Goal: Task Accomplishment & Management: Complete application form

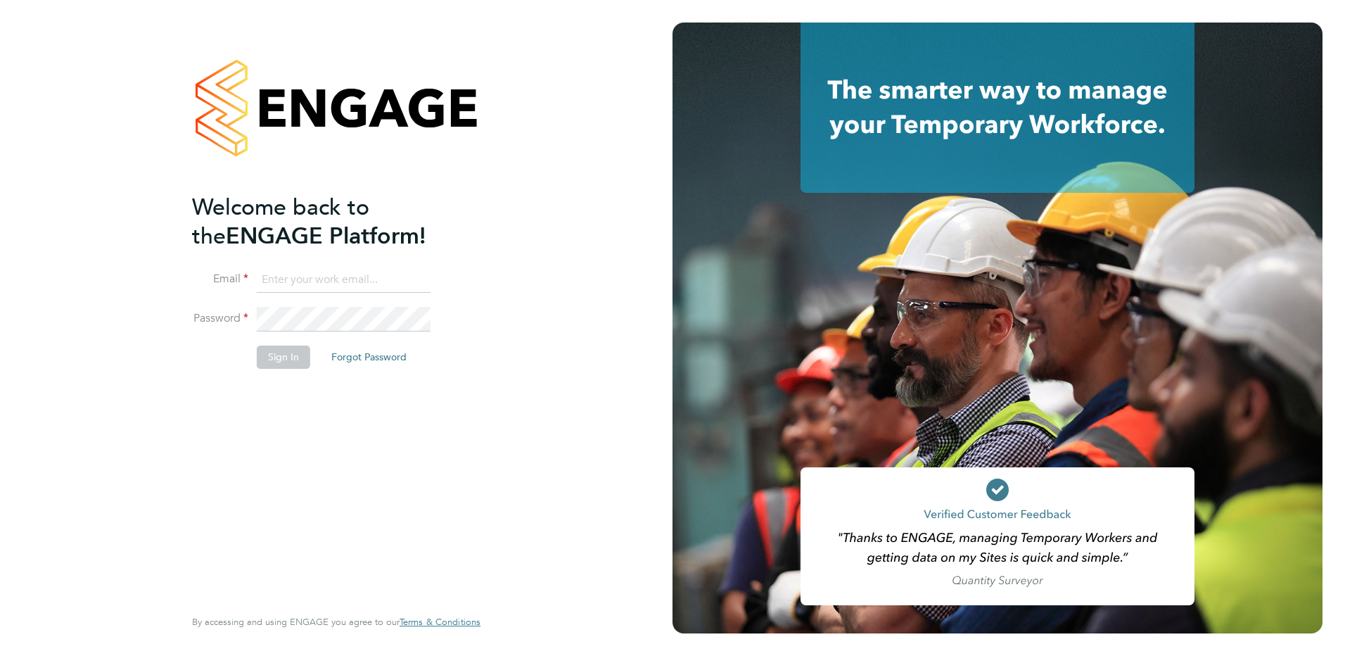
type input "[PERSON_NAME][EMAIL_ADDRESS][DOMAIN_NAME]"
click at [289, 358] on button "Sign In" at bounding box center [283, 356] width 53 height 23
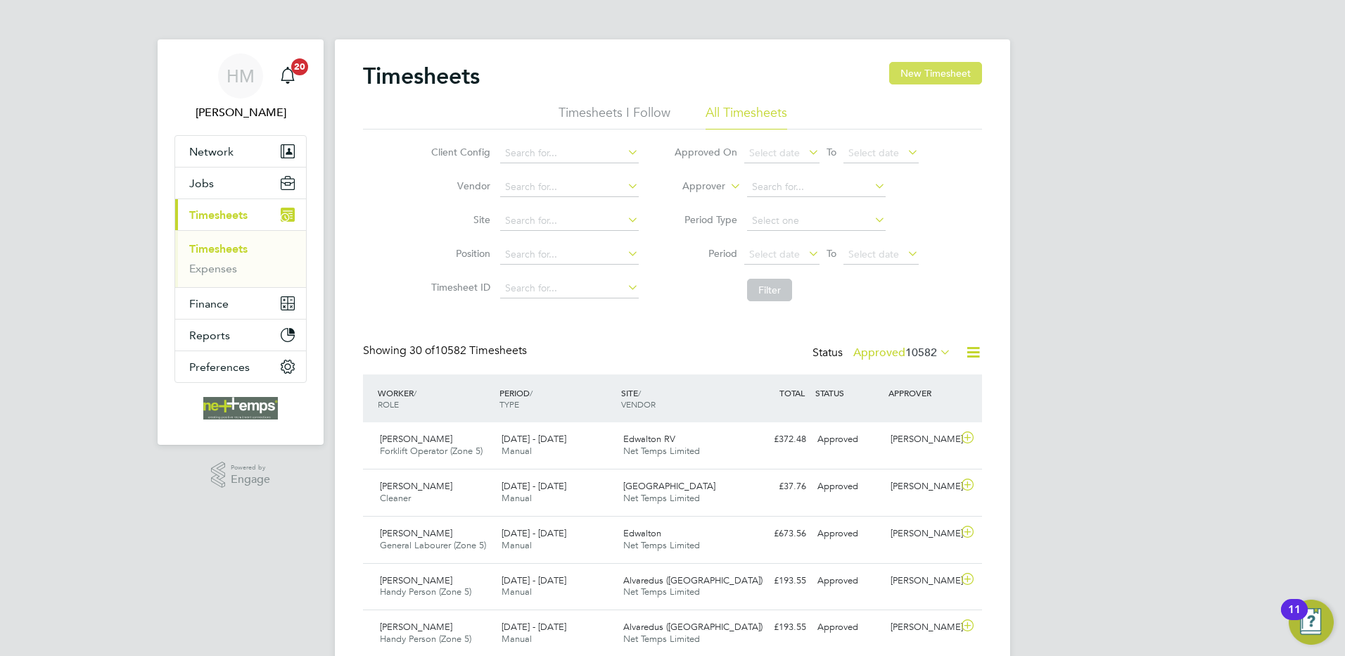
click at [945, 69] on button "New Timesheet" at bounding box center [935, 73] width 93 height 23
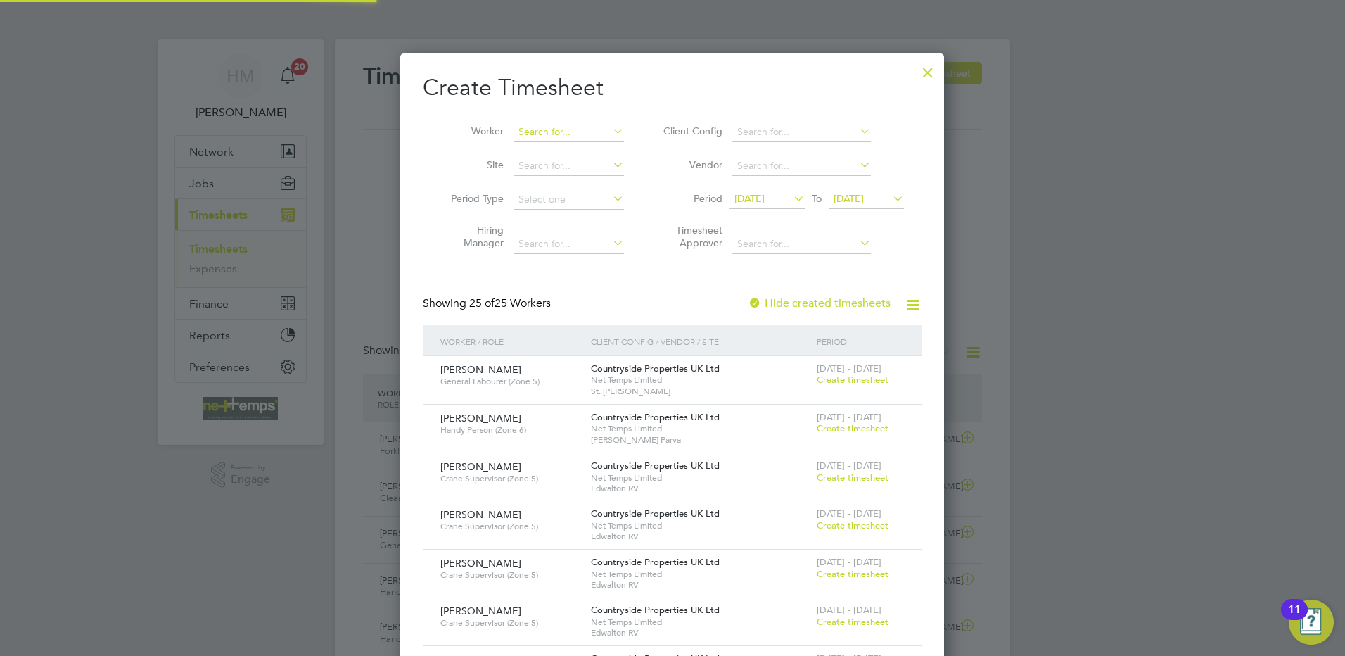
click at [543, 135] on input at bounding box center [569, 132] width 110 height 20
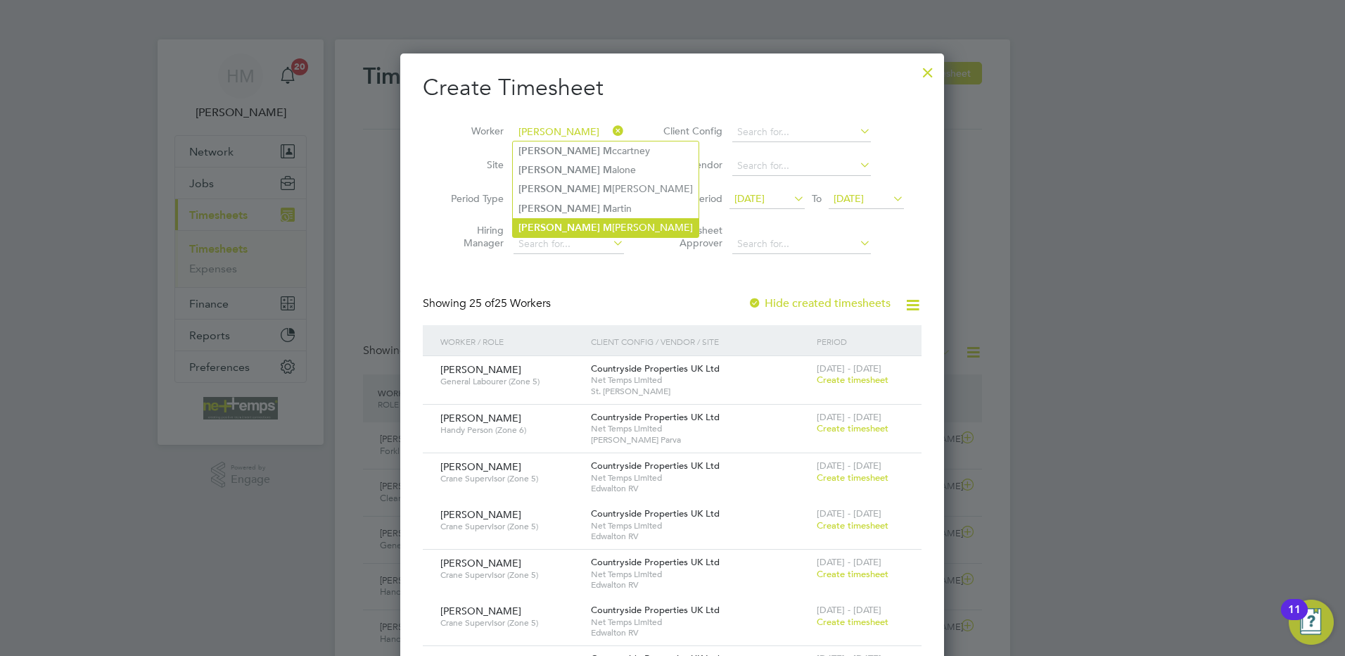
click at [588, 222] on li "[PERSON_NAME]" at bounding box center [606, 227] width 186 height 19
type input "[PERSON_NAME]"
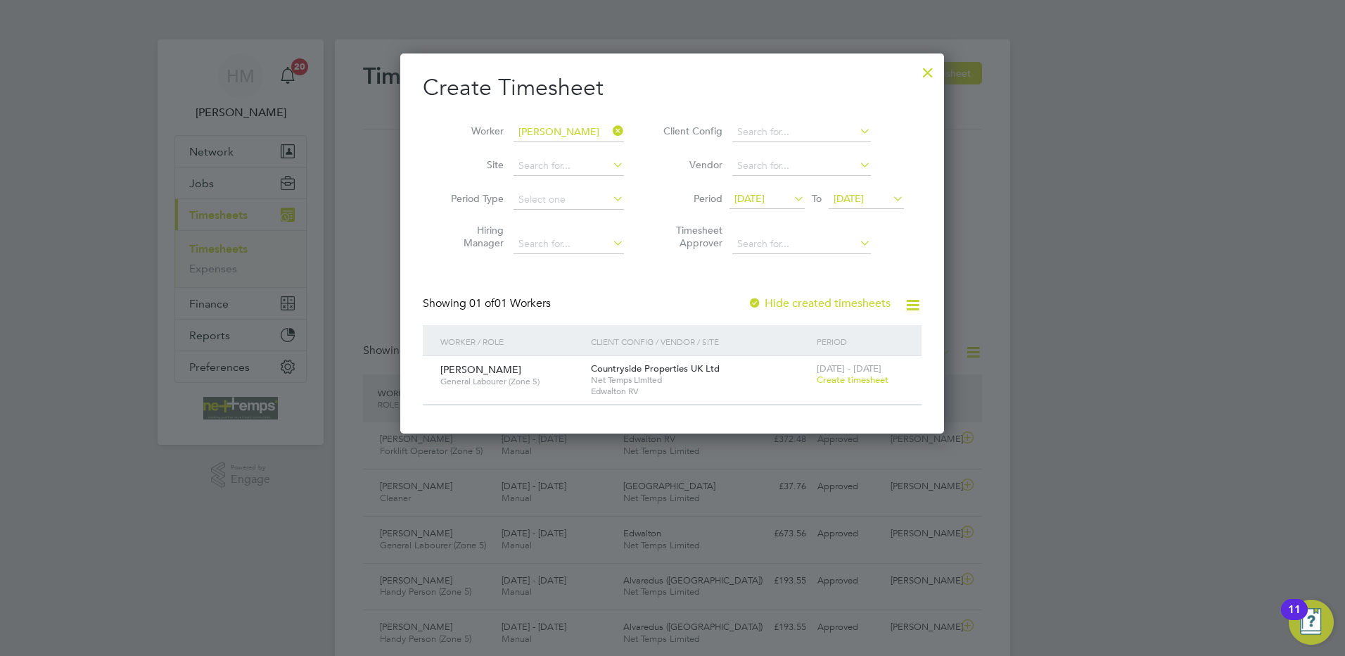
click at [765, 203] on span "[DATE]" at bounding box center [749, 198] width 30 height 13
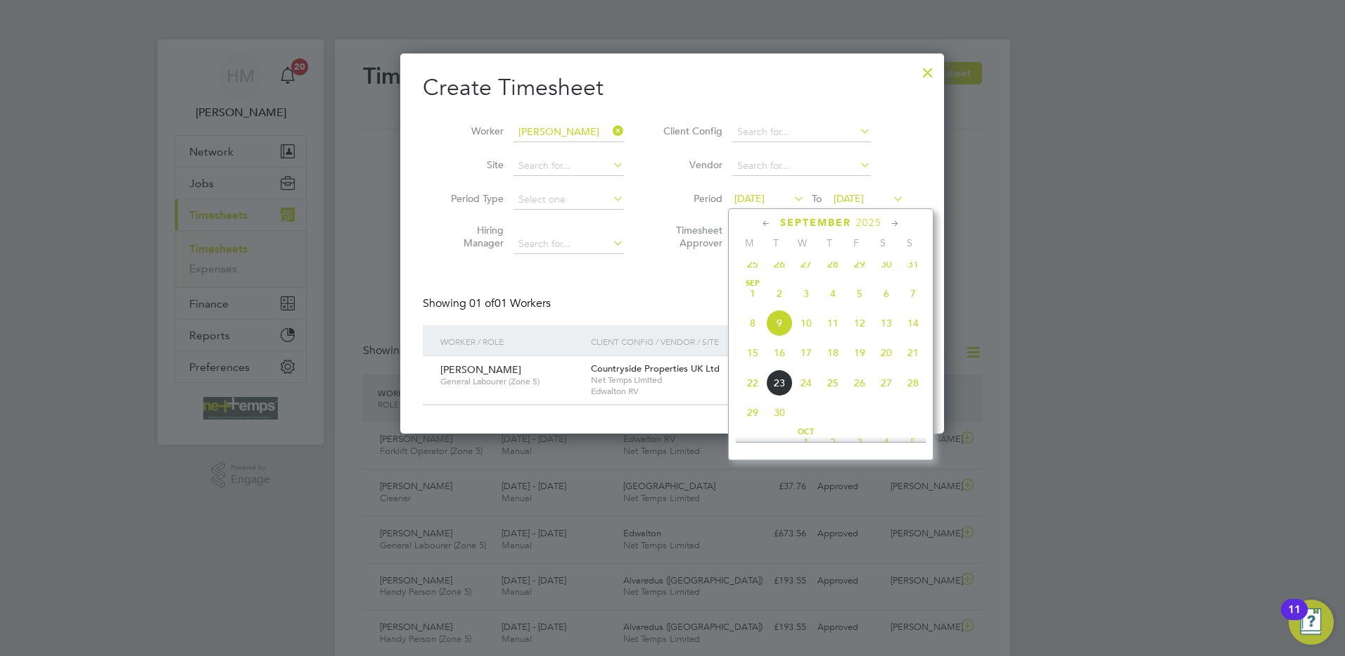
click at [758, 396] on span "22" at bounding box center [752, 382] width 27 height 27
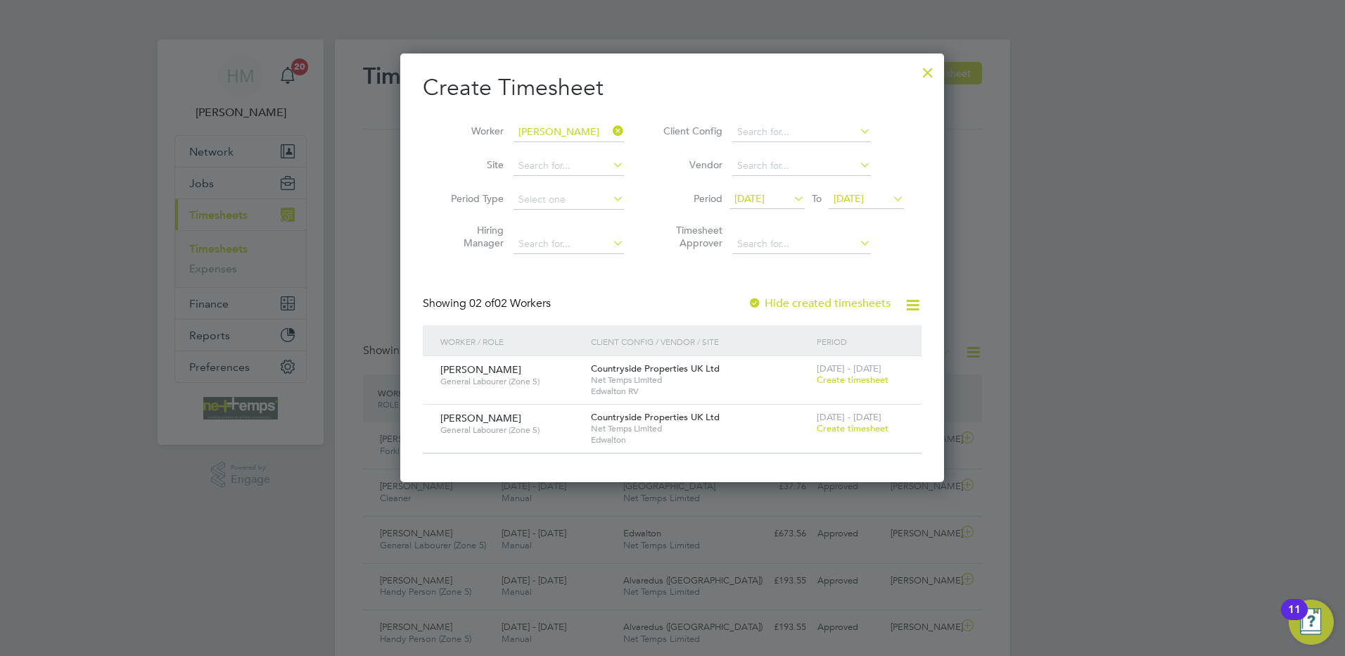
click at [765, 201] on span "[DATE]" at bounding box center [749, 198] width 30 height 13
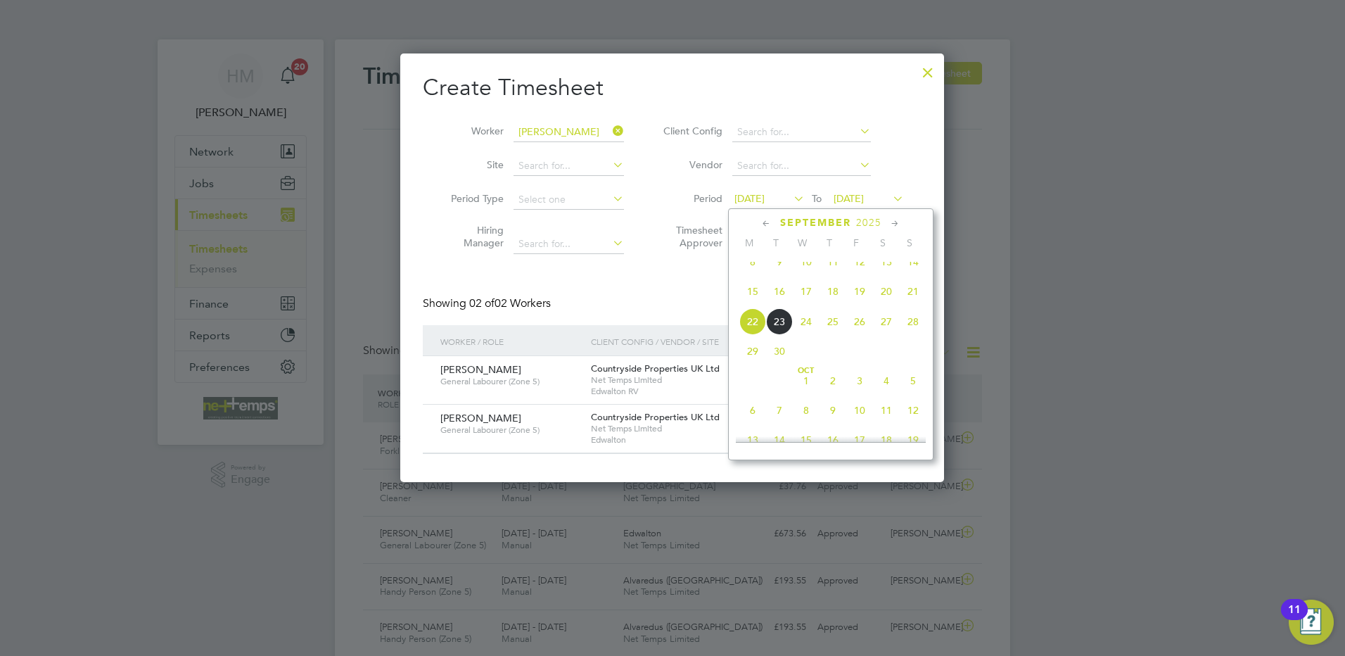
drag, startPoint x: 753, startPoint y: 305, endPoint x: 758, endPoint y: 311, distance: 8.0
click at [753, 305] on span "15" at bounding box center [752, 291] width 27 height 27
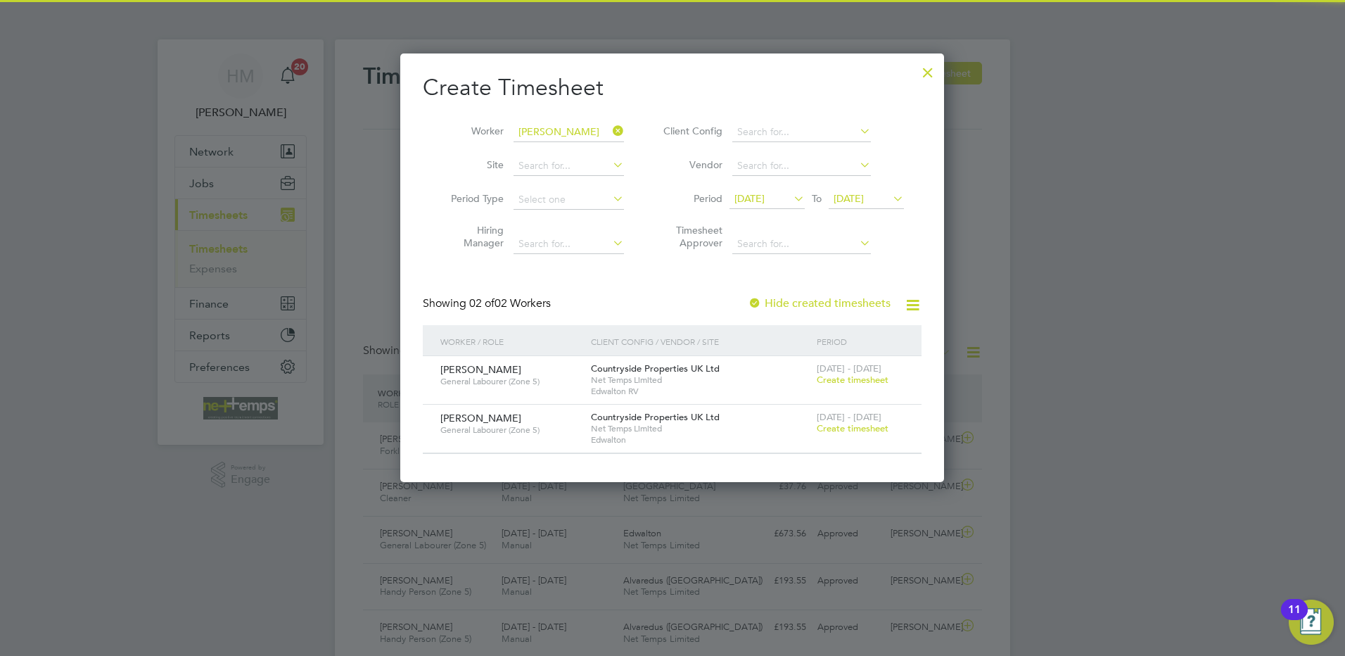
click at [857, 190] on div "[DATE] To [DATE]" at bounding box center [816, 200] width 174 height 20
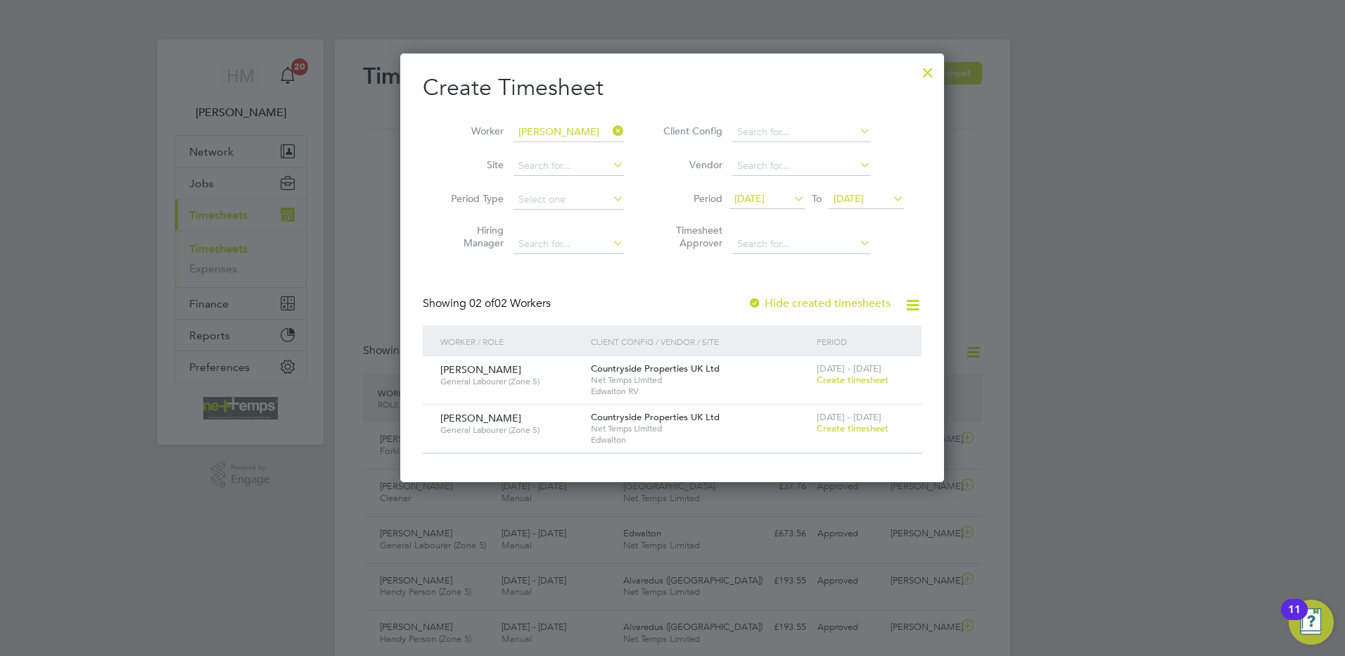
click at [869, 191] on span "[DATE]" at bounding box center [866, 199] width 75 height 19
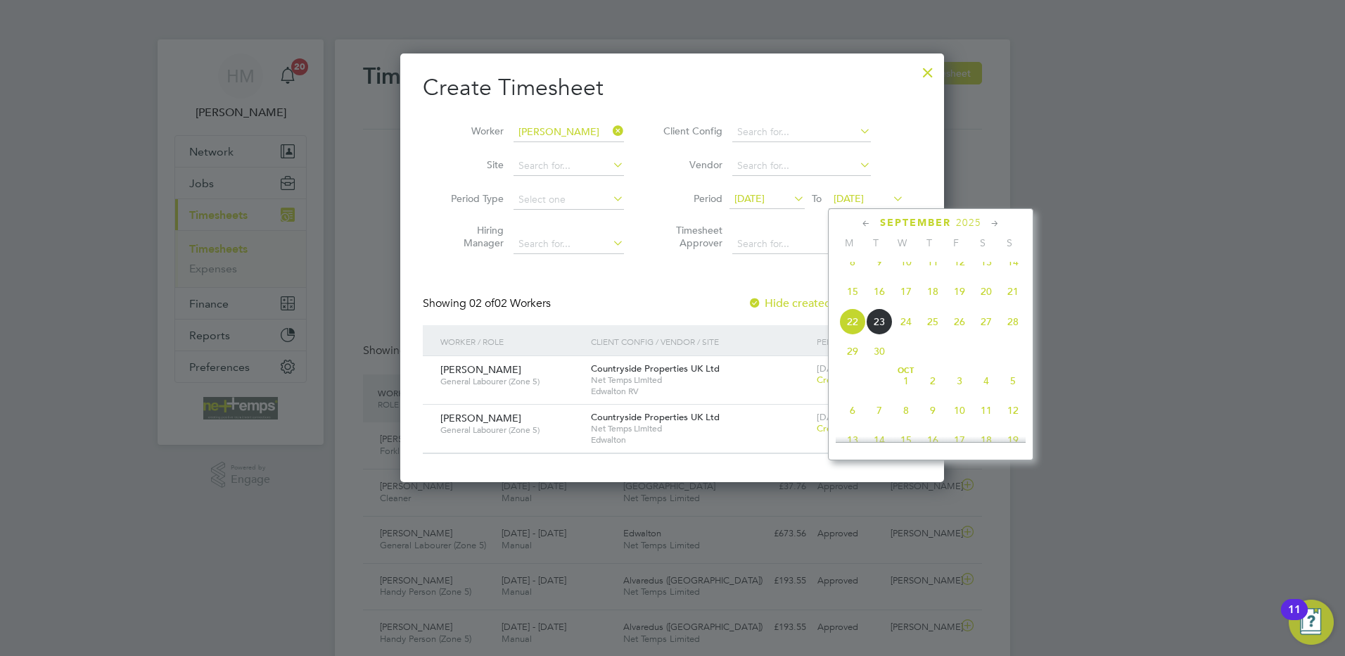
click at [1011, 302] on span "21" at bounding box center [1013, 291] width 27 height 27
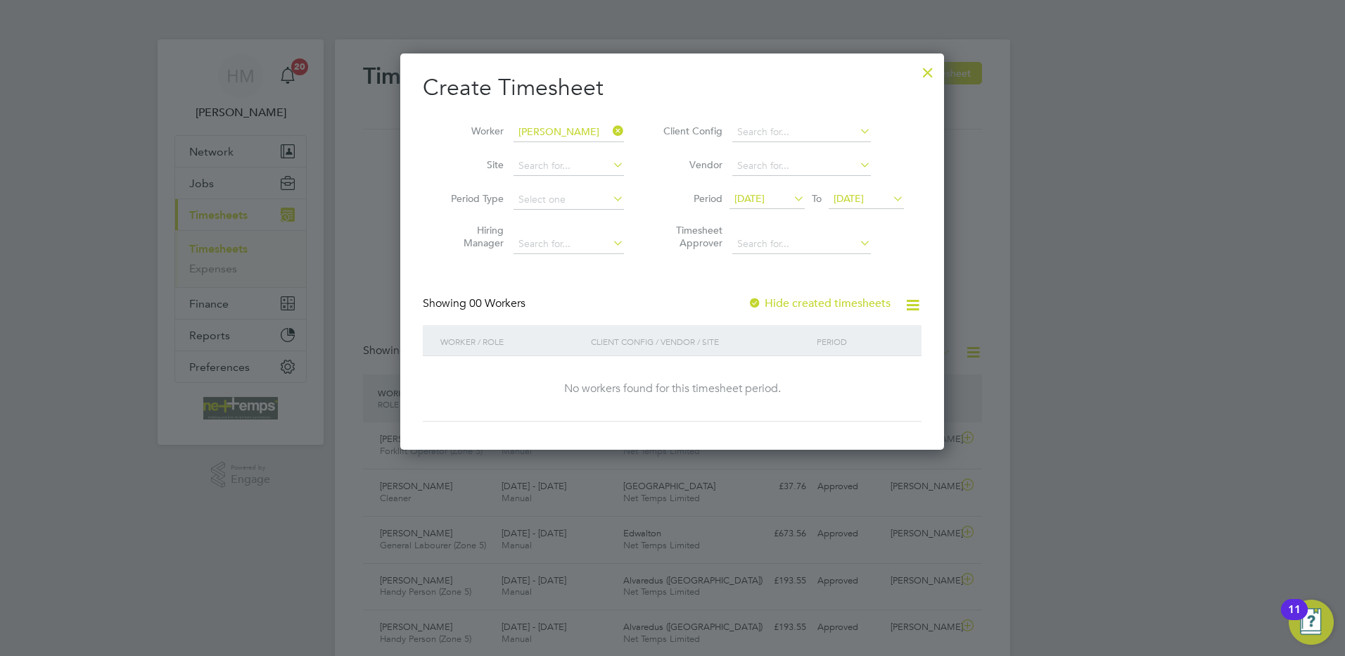
click at [831, 306] on label "Hide created timesheets" at bounding box center [819, 303] width 143 height 14
click at [927, 75] on div at bounding box center [927, 68] width 25 height 25
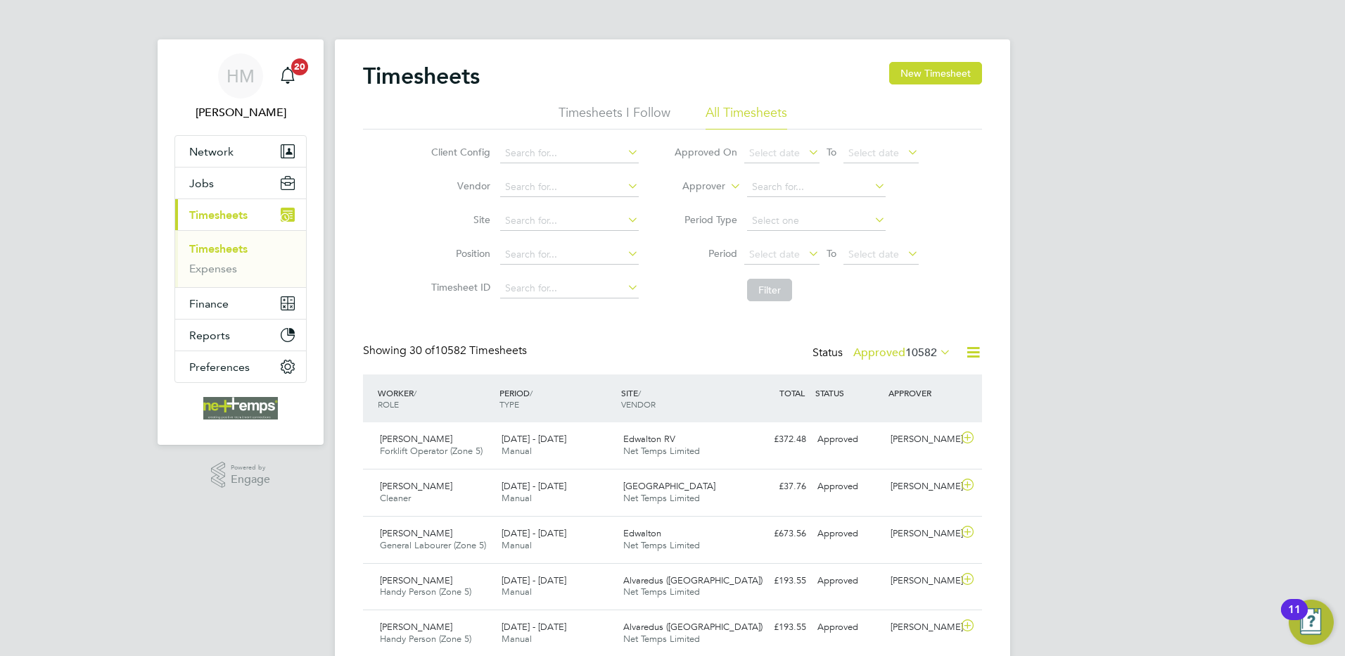
click at [226, 248] on link "Timesheets" at bounding box center [218, 248] width 58 height 13
click at [914, 75] on button "New Timesheet" at bounding box center [935, 73] width 93 height 23
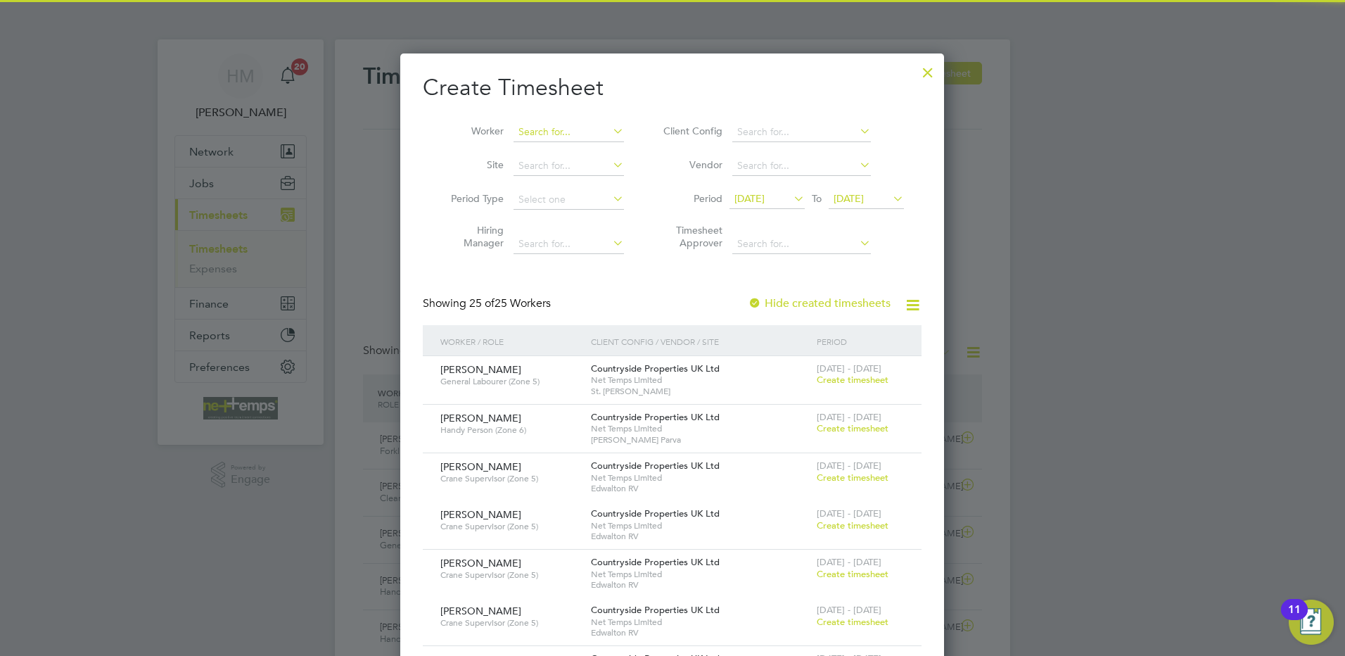
click at [537, 130] on input at bounding box center [569, 132] width 110 height 20
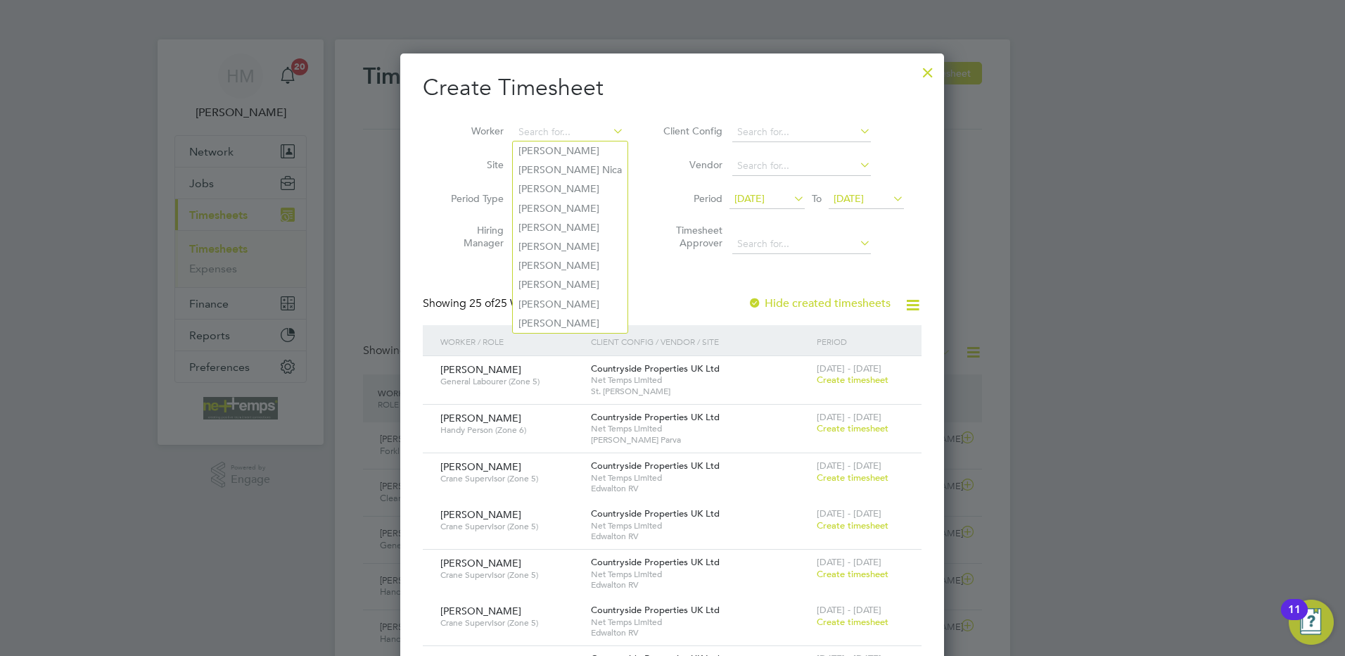
click at [678, 227] on label "Timesheet Approver" at bounding box center [690, 236] width 63 height 25
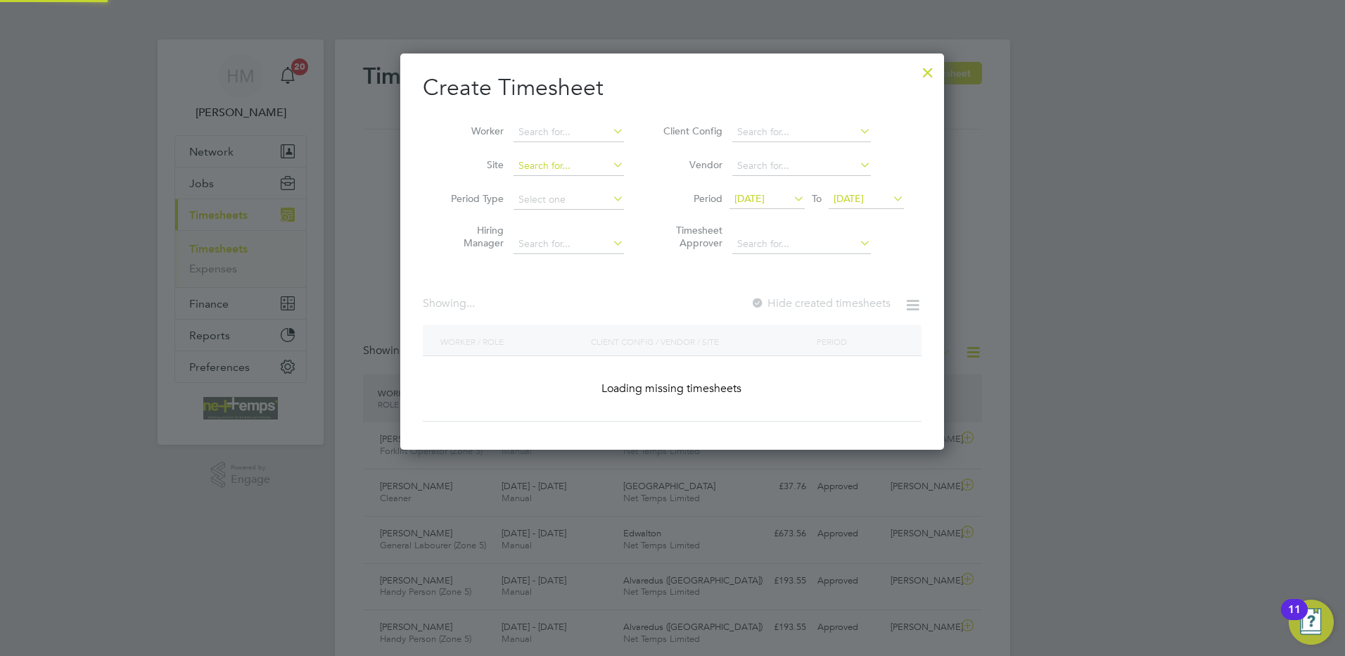
click at [582, 162] on input at bounding box center [569, 166] width 110 height 20
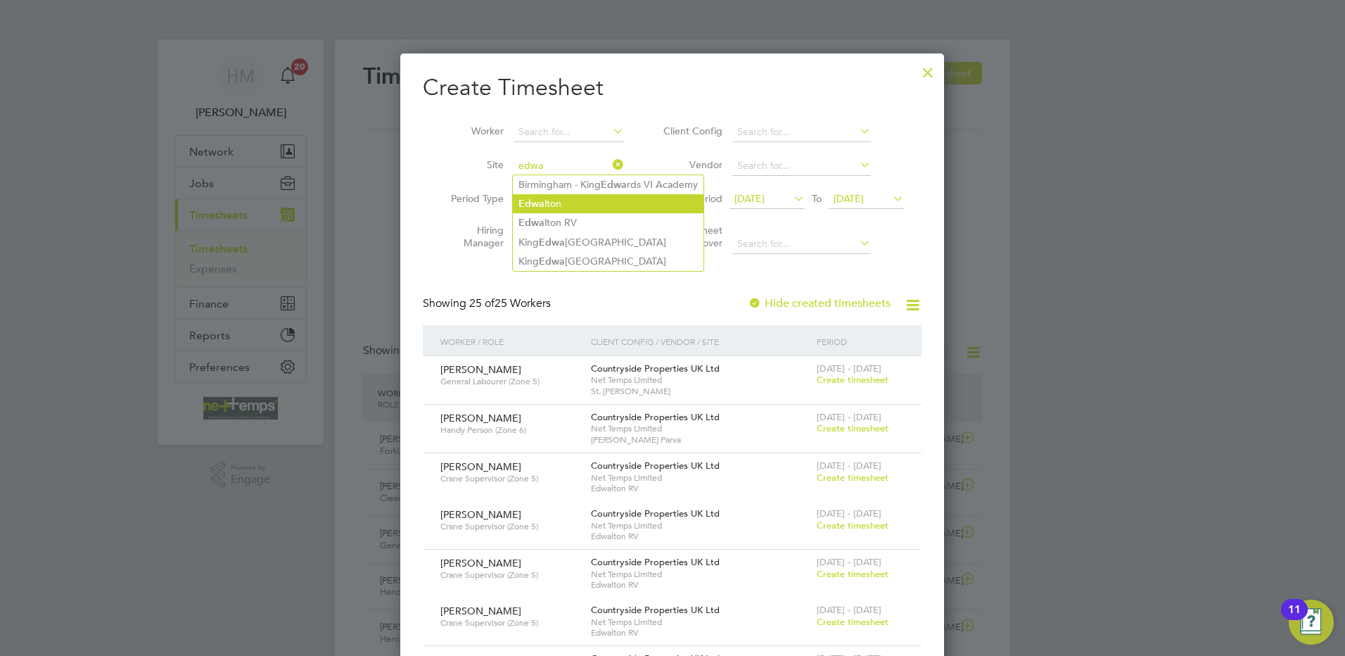
click at [570, 205] on li "Edwa lton" at bounding box center [608, 203] width 191 height 19
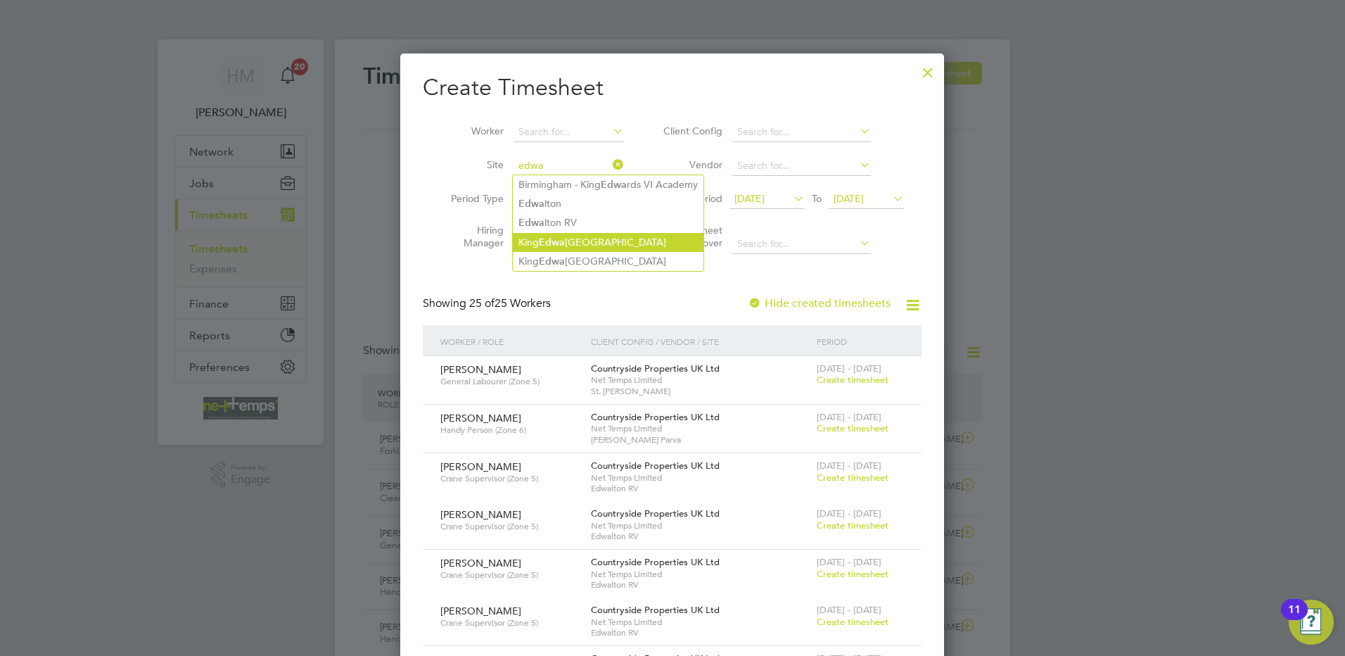
type input "Edwalton"
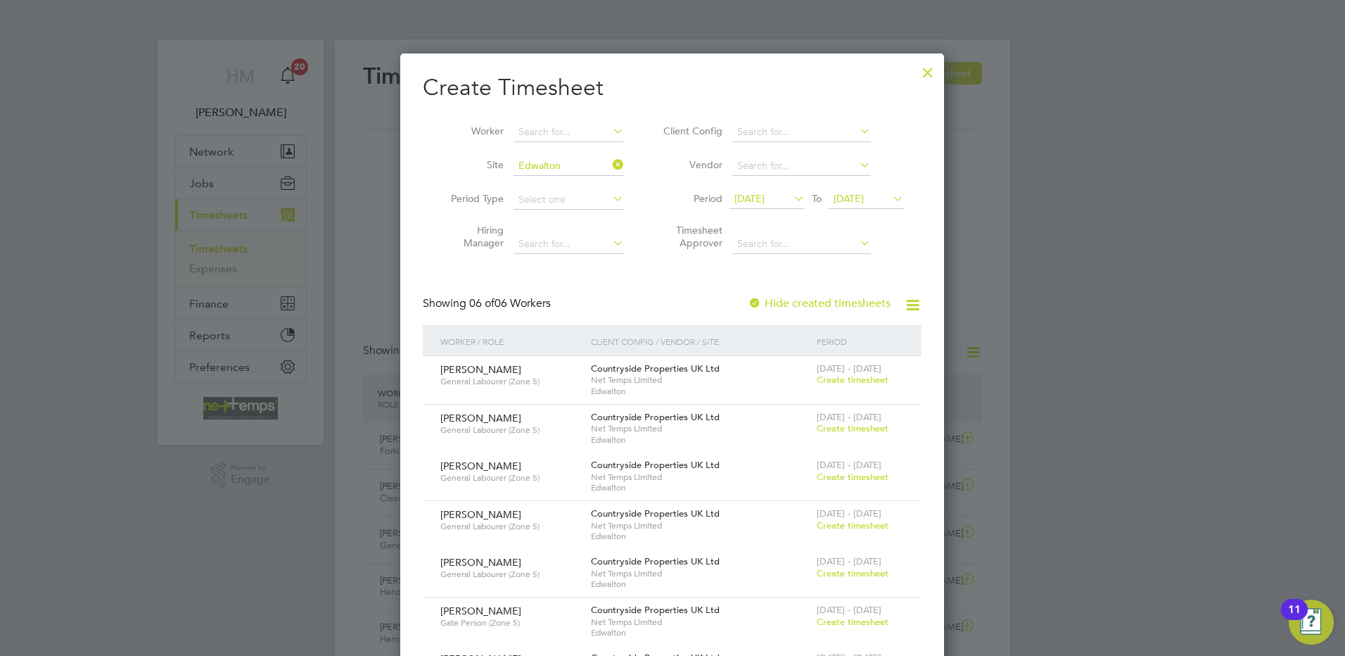
click at [785, 298] on label "Hide created timesheets" at bounding box center [819, 303] width 143 height 14
click at [765, 194] on span "[DATE]" at bounding box center [749, 198] width 30 height 13
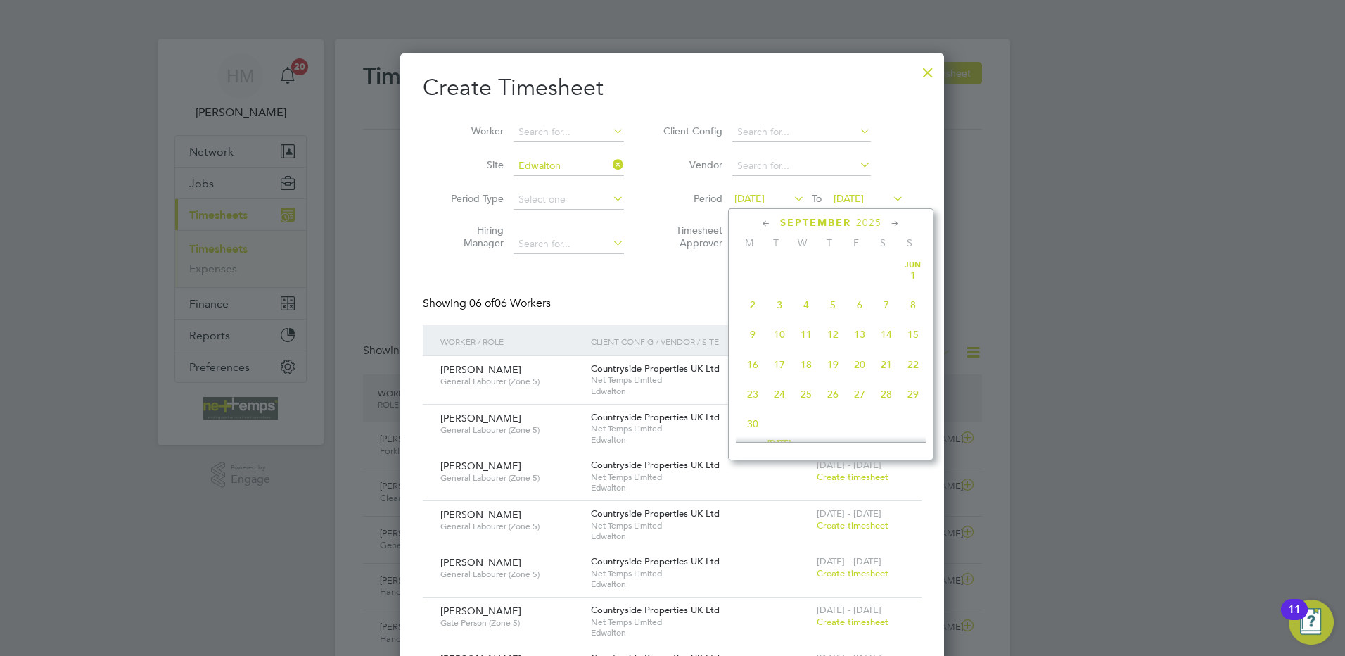
scroll to position [457, 0]
click at [1080, 277] on div at bounding box center [672, 328] width 1345 height 656
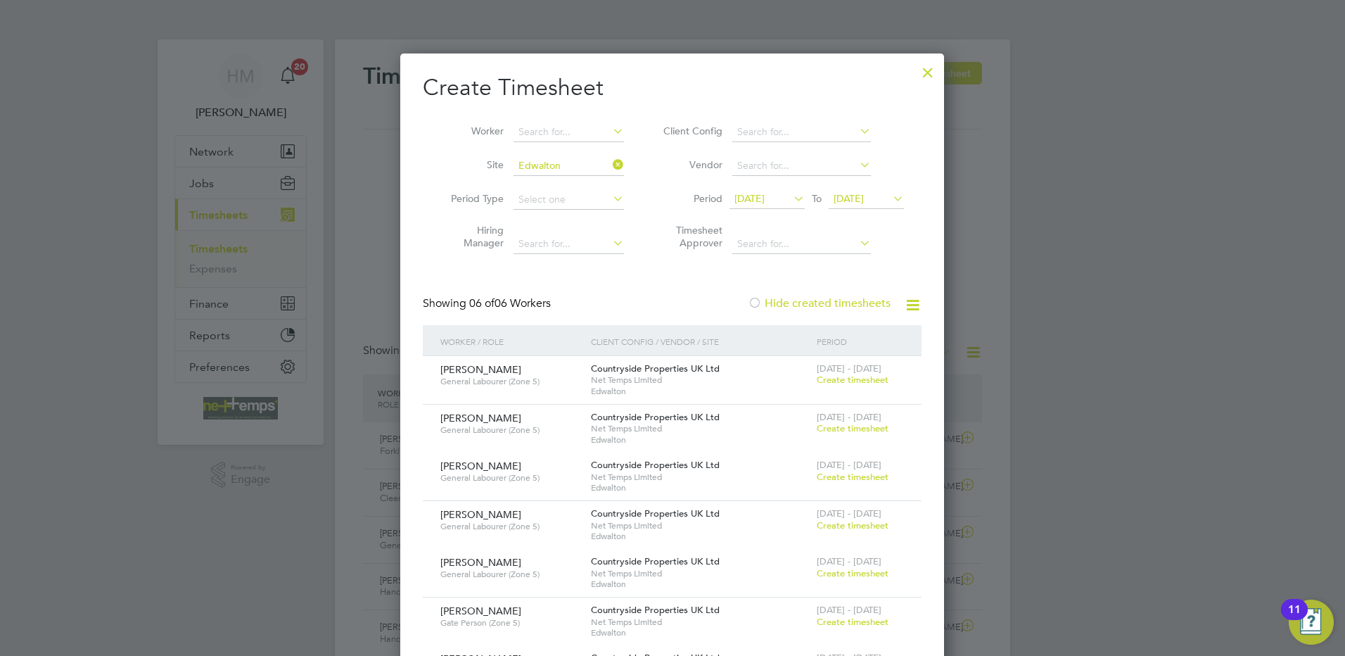
click at [765, 200] on span "[DATE]" at bounding box center [749, 198] width 30 height 13
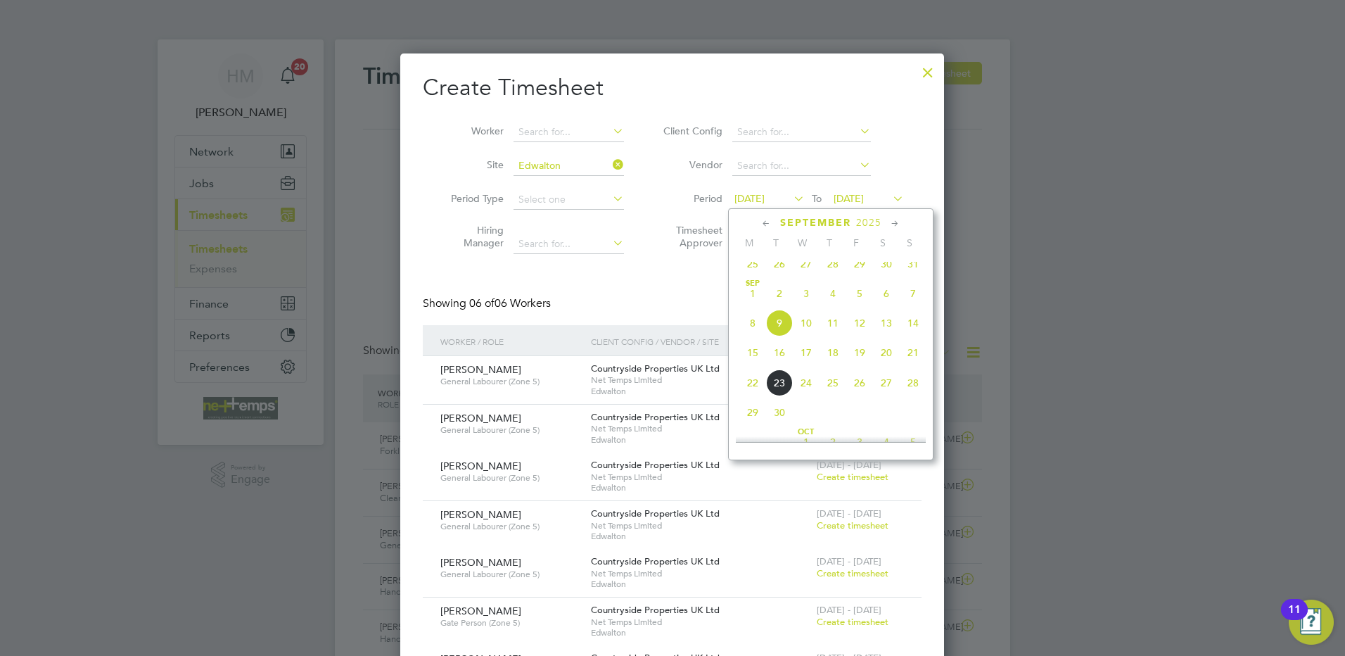
drag, startPoint x: 749, startPoint y: 365, endPoint x: 763, endPoint y: 341, distance: 27.7
click at [750, 365] on span "15" at bounding box center [752, 352] width 27 height 27
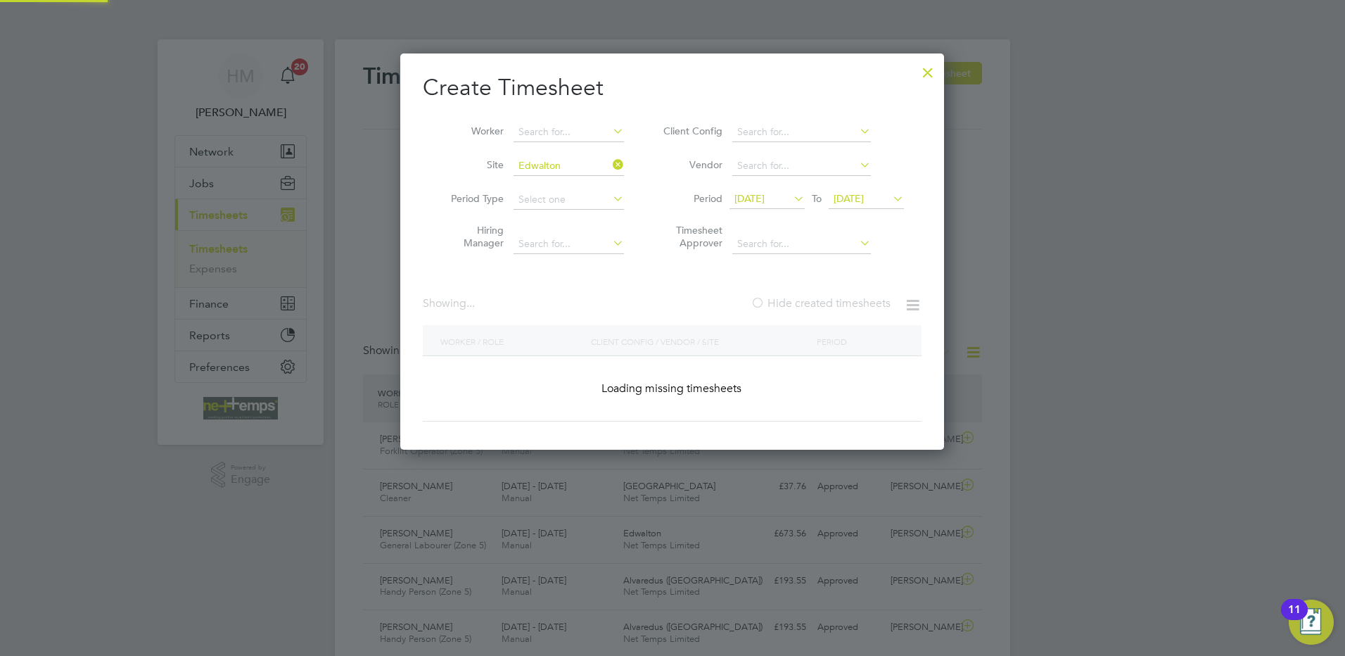
scroll to position [1011, 544]
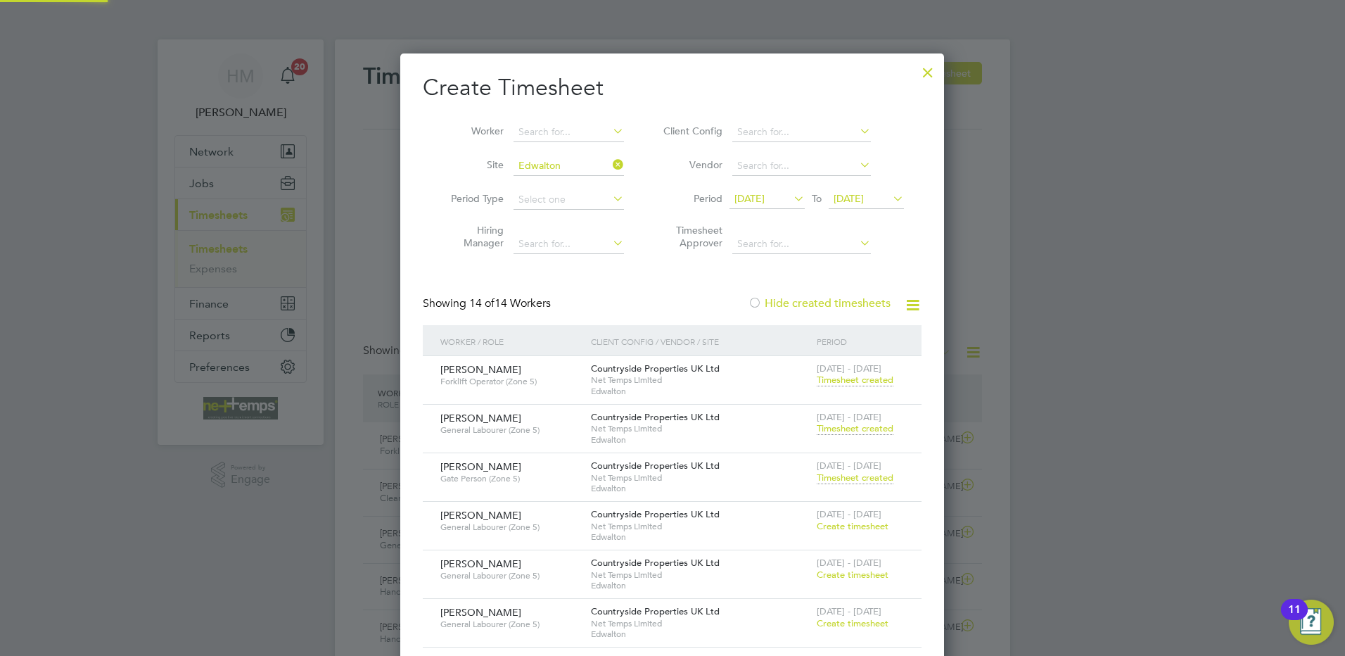
click at [864, 203] on span "[DATE]" at bounding box center [849, 198] width 30 height 13
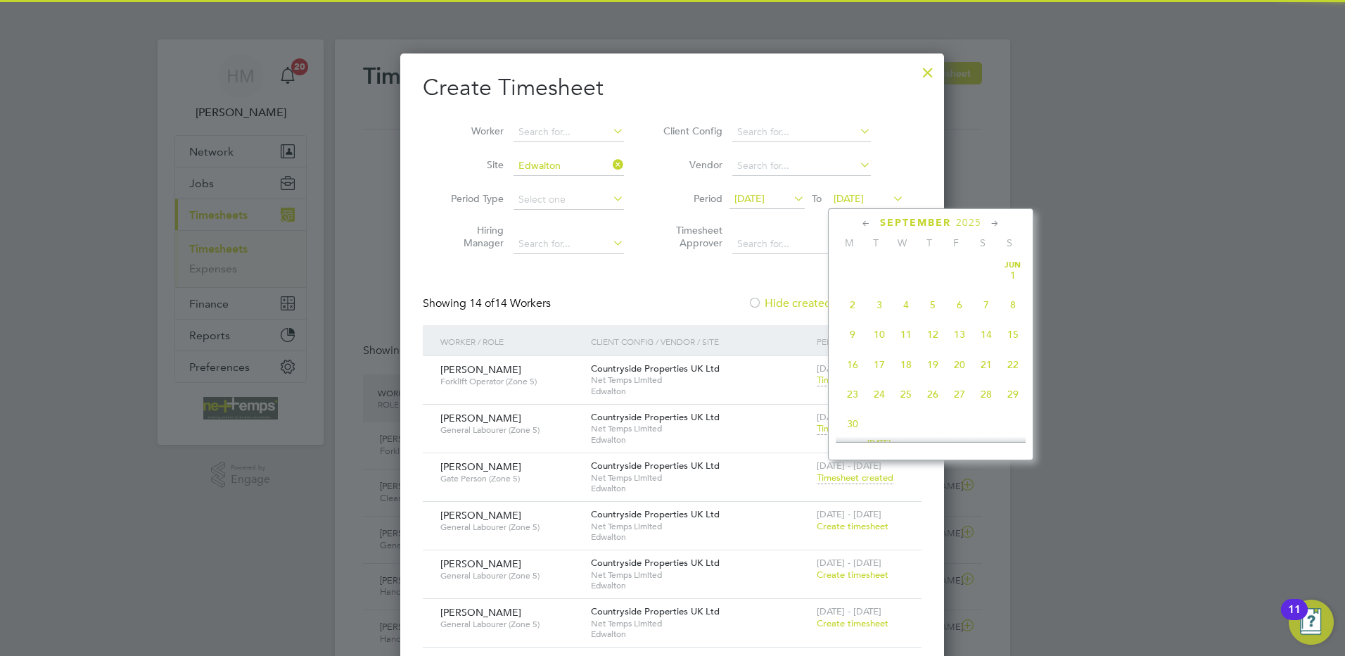
scroll to position [487, 0]
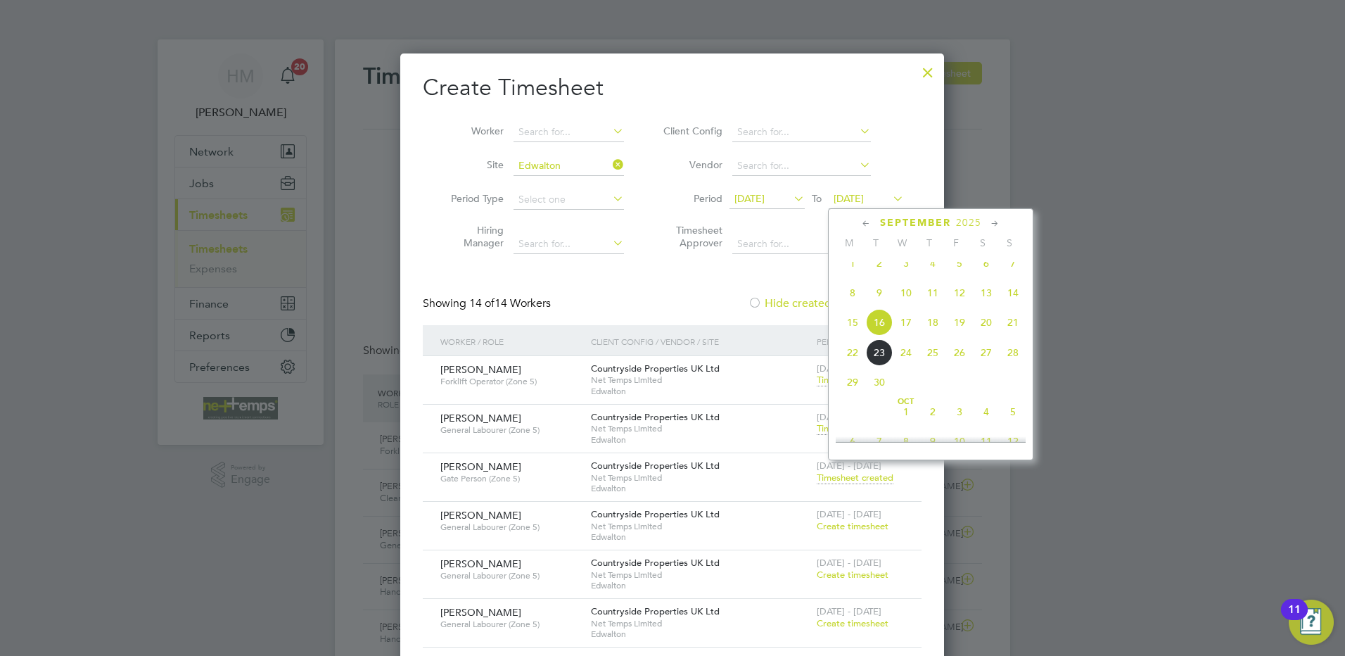
click at [1020, 333] on span "21" at bounding box center [1013, 322] width 27 height 27
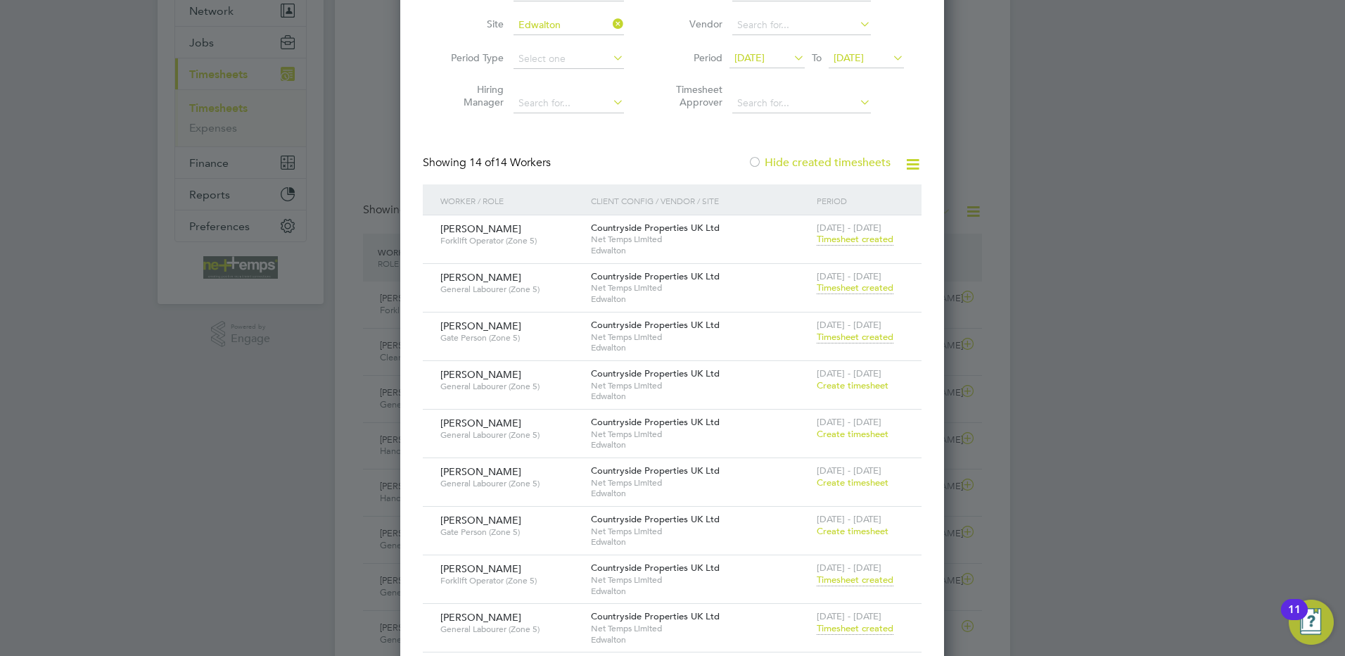
scroll to position [211, 0]
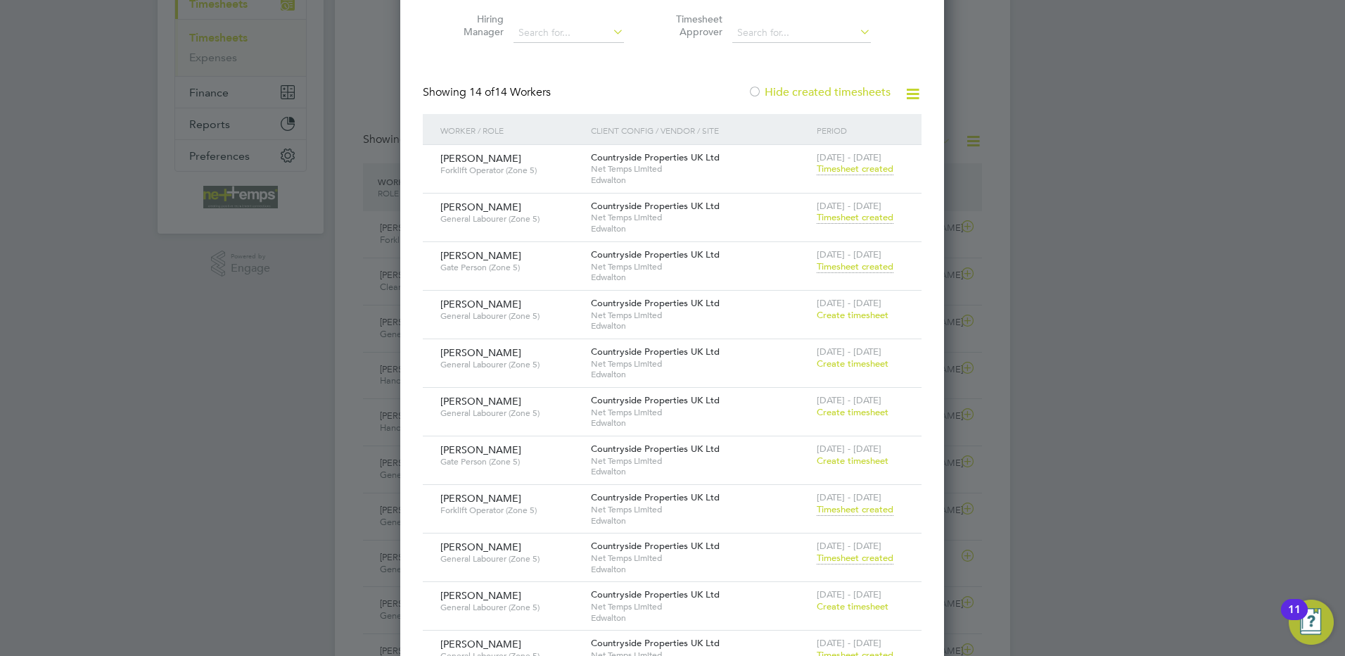
click at [777, 556] on span "Net Temps Limited" at bounding box center [700, 557] width 219 height 11
click at [848, 555] on span "Timesheet created" at bounding box center [855, 558] width 77 height 13
